Goal: Task Accomplishment & Management: Use online tool/utility

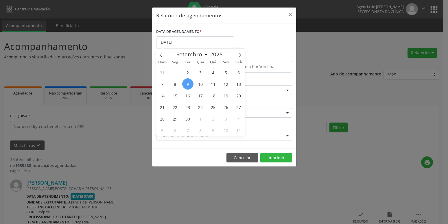
select select "8"
click at [165, 95] on span "14" at bounding box center [162, 95] width 11 height 11
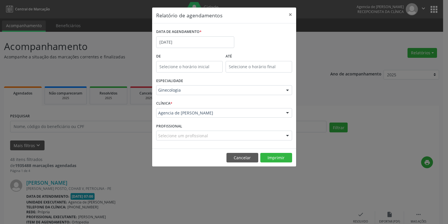
click at [165, 95] on div "ESPECIALIDADE Ginecologia Todas as especialidades Alergologia Angiologia Arritm…" at bounding box center [224, 88] width 139 height 23
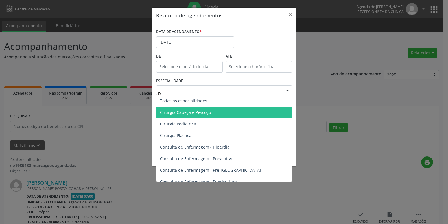
type input "pr"
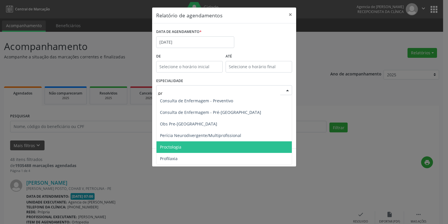
click at [188, 146] on span "Proctologia" at bounding box center [223, 147] width 135 height 12
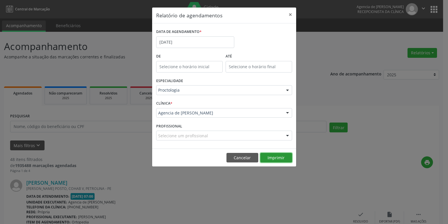
click at [275, 161] on button "Imprimir" at bounding box center [276, 158] width 32 height 10
click at [182, 45] on input "[DATE]" at bounding box center [195, 42] width 78 height 12
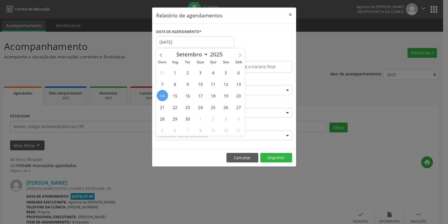
click at [240, 53] on span at bounding box center [240, 54] width 10 height 10
select select "9"
click at [189, 100] on span "14" at bounding box center [187, 95] width 11 height 11
type input "[DATE]"
click at [189, 100] on span "14" at bounding box center [187, 95] width 11 height 11
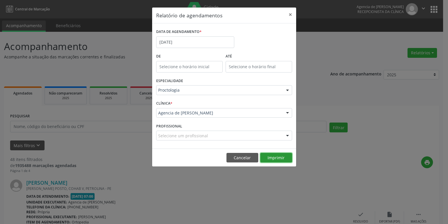
click at [284, 160] on button "Imprimir" at bounding box center [276, 158] width 32 height 10
click at [289, 16] on button "×" at bounding box center [291, 15] width 12 height 14
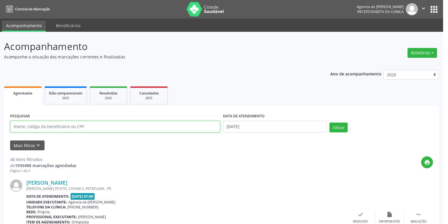
click at [90, 127] on input "text" at bounding box center [115, 127] width 210 height 12
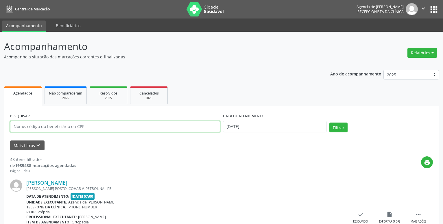
click at [63, 125] on input "text" at bounding box center [115, 127] width 210 height 12
type input "22659056404"
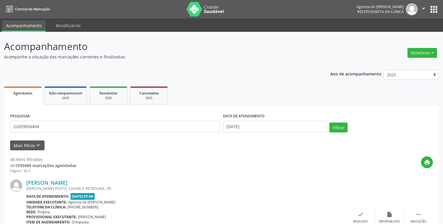
click at [254, 132] on div "DATA DE ATENDIMENTO [DATE]" at bounding box center [275, 124] width 106 height 25
click at [255, 127] on input "[DATE]" at bounding box center [275, 127] width 104 height 12
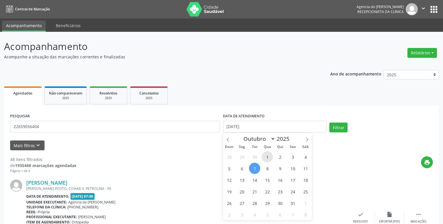
click at [268, 157] on span "1" at bounding box center [267, 156] width 11 height 11
type input "01/10/2025"
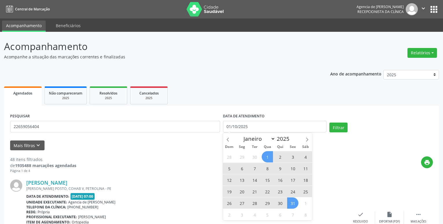
drag, startPoint x: 296, startPoint y: 204, endPoint x: 305, endPoint y: 179, distance: 26.1
click at [295, 204] on span "31" at bounding box center [292, 203] width 11 height 11
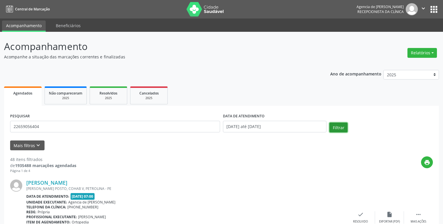
click at [339, 130] on button "Filtrar" at bounding box center [338, 128] width 18 height 10
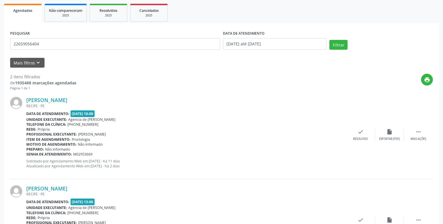
scroll to position [18, 0]
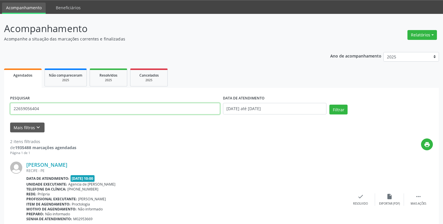
click at [69, 113] on input "22659056404" at bounding box center [115, 109] width 210 height 12
click at [113, 108] on input "22659056404" at bounding box center [115, 109] width 210 height 12
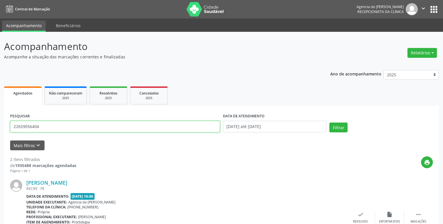
click at [49, 126] on input "22659056404" at bounding box center [115, 127] width 210 height 12
type input "32084028809"
click at [341, 128] on button "Filtrar" at bounding box center [338, 128] width 18 height 10
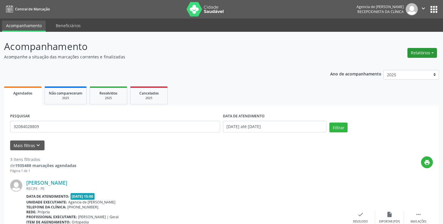
click at [416, 54] on button "Relatórios" at bounding box center [423, 53] width 30 height 10
click at [398, 65] on link "Agendamentos" at bounding box center [406, 65] width 62 height 8
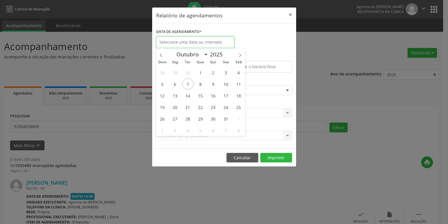
click at [217, 38] on input "text" at bounding box center [195, 42] width 78 height 12
click at [173, 96] on span "13" at bounding box center [174, 95] width 11 height 11
type input "[DATE]"
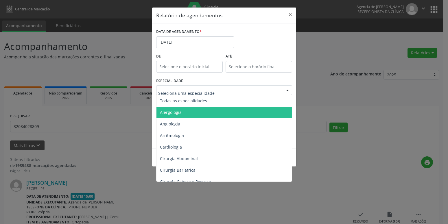
click at [193, 114] on span "Alergologia" at bounding box center [224, 113] width 136 height 12
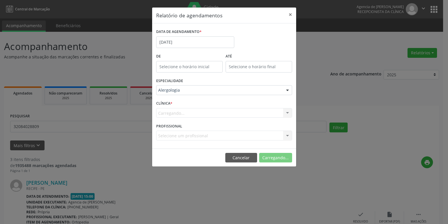
click at [187, 93] on div "Alergologia" at bounding box center [224, 90] width 136 height 10
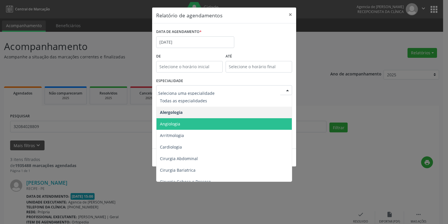
click at [183, 128] on span "Angiologia" at bounding box center [224, 124] width 136 height 12
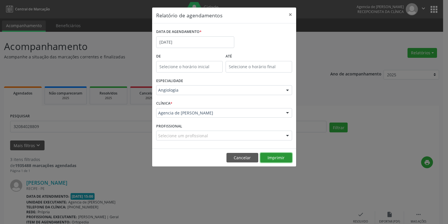
click at [287, 160] on button "Imprimir" at bounding box center [276, 158] width 32 height 10
click at [193, 43] on input "[DATE]" at bounding box center [195, 42] width 78 height 12
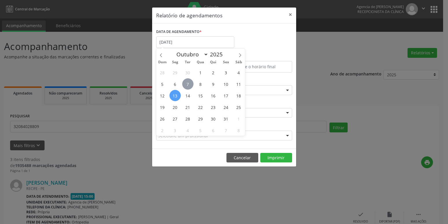
click at [189, 82] on span "7" at bounding box center [187, 83] width 11 height 11
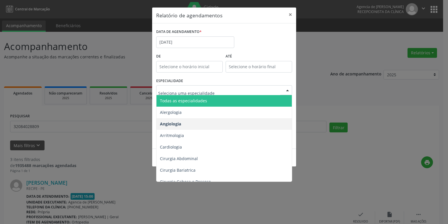
click at [189, 102] on span "Todas as especialidades" at bounding box center [183, 100] width 47 height 5
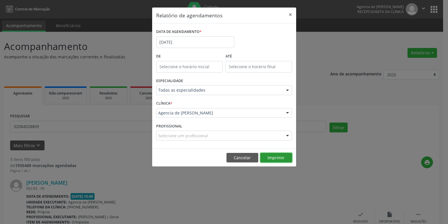
click at [282, 158] on button "Imprimir" at bounding box center [276, 158] width 32 height 10
click at [195, 40] on input "[DATE]" at bounding box center [195, 42] width 78 height 12
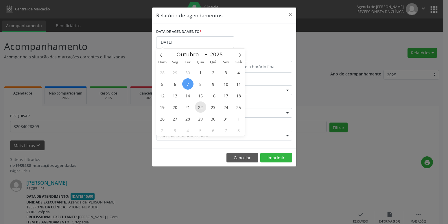
click at [201, 109] on span "22" at bounding box center [200, 107] width 11 height 11
type input "[DATE]"
click at [201, 109] on span "22" at bounding box center [200, 107] width 11 height 11
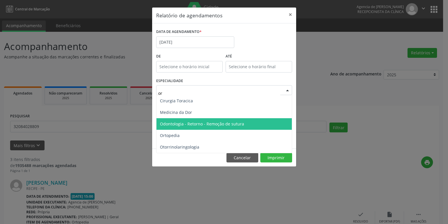
type input "ort"
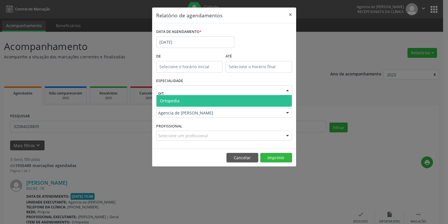
click at [204, 98] on span "Ortopedia" at bounding box center [223, 101] width 135 height 12
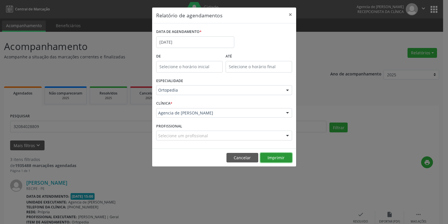
click at [276, 156] on button "Imprimir" at bounding box center [276, 158] width 32 height 10
click at [175, 43] on input "[DATE]" at bounding box center [195, 42] width 78 height 12
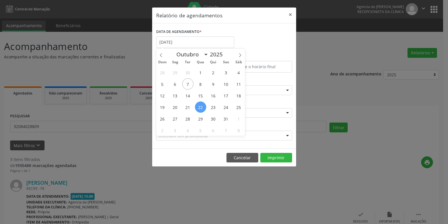
click at [250, 38] on div "DATA DE AGENDAMENTO * [DATE]" at bounding box center [224, 39] width 139 height 25
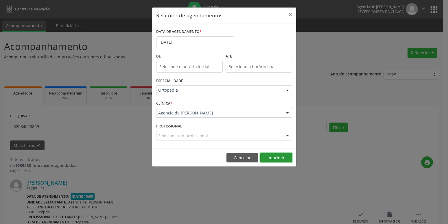
click at [273, 157] on button "Imprimir" at bounding box center [276, 158] width 32 height 10
